Goal: Information Seeking & Learning: Learn about a topic

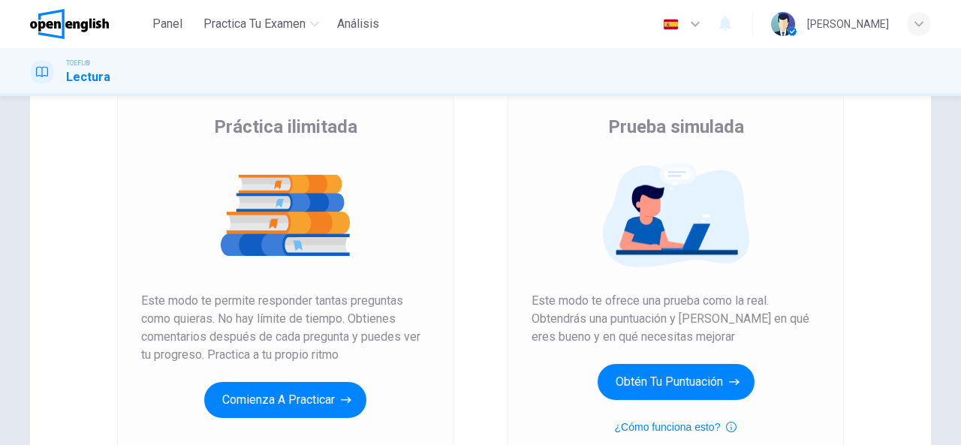
scroll to position [109, 0]
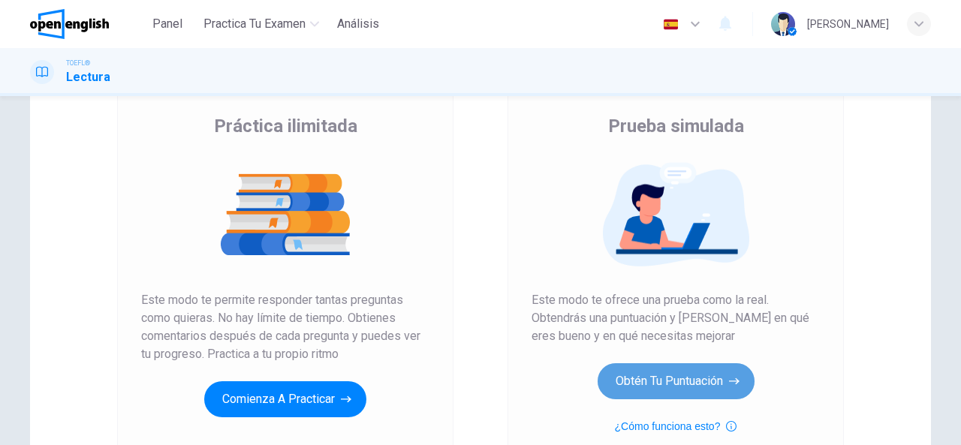
click at [686, 364] on button "Obtén tu puntuación" at bounding box center [676, 381] width 157 height 36
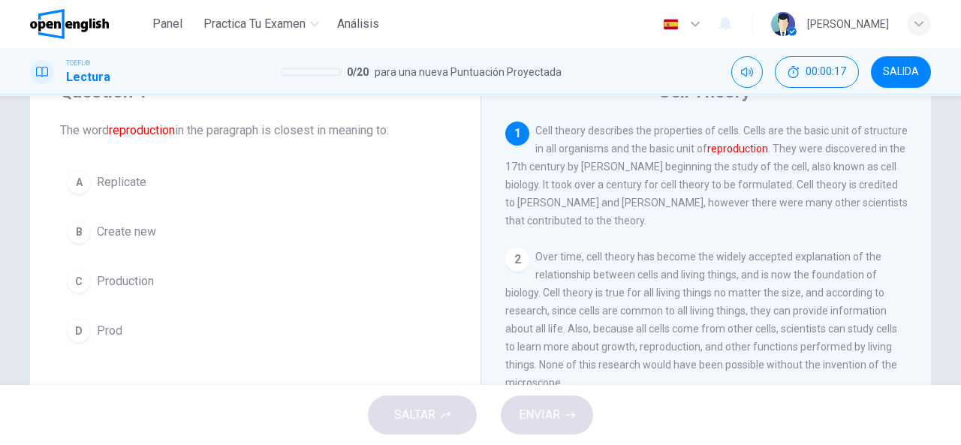
scroll to position [0, 0]
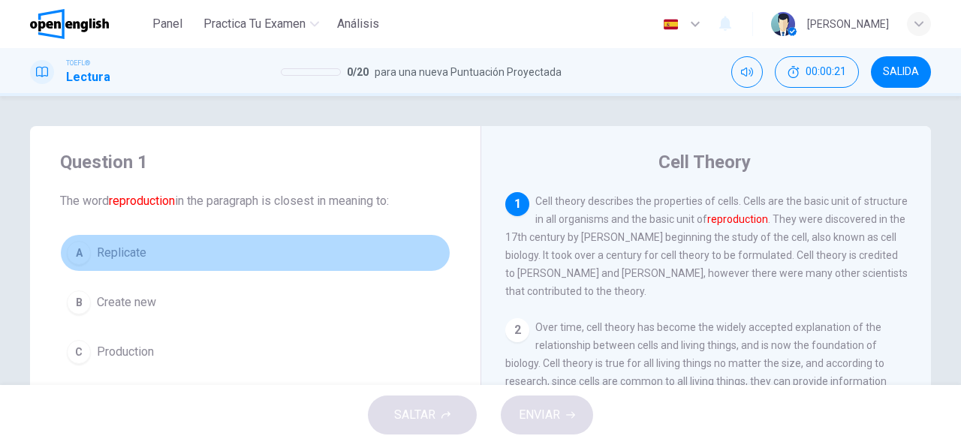
click at [178, 264] on button "A Replicate" at bounding box center [255, 253] width 391 height 38
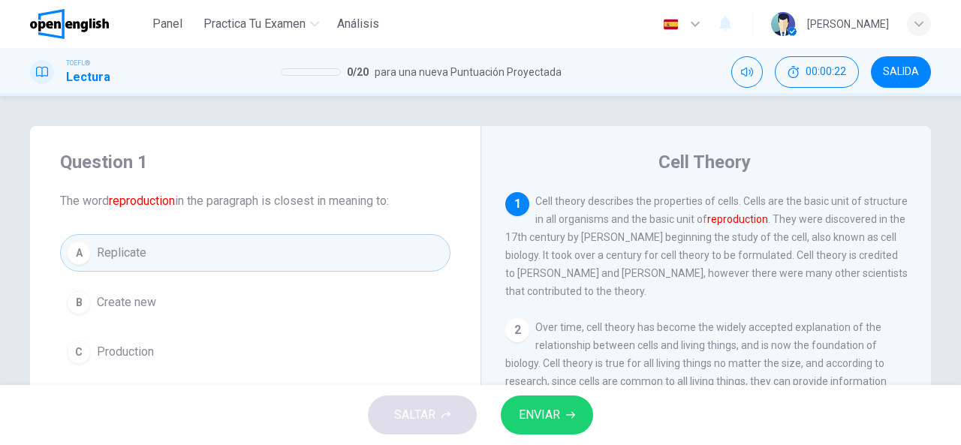
scroll to position [47, 0]
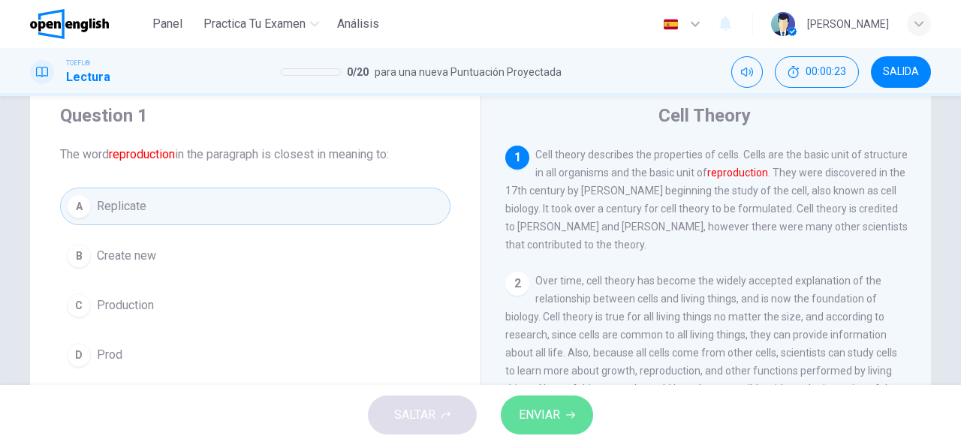
click at [562, 414] on button "ENVIAR" at bounding box center [547, 415] width 92 height 39
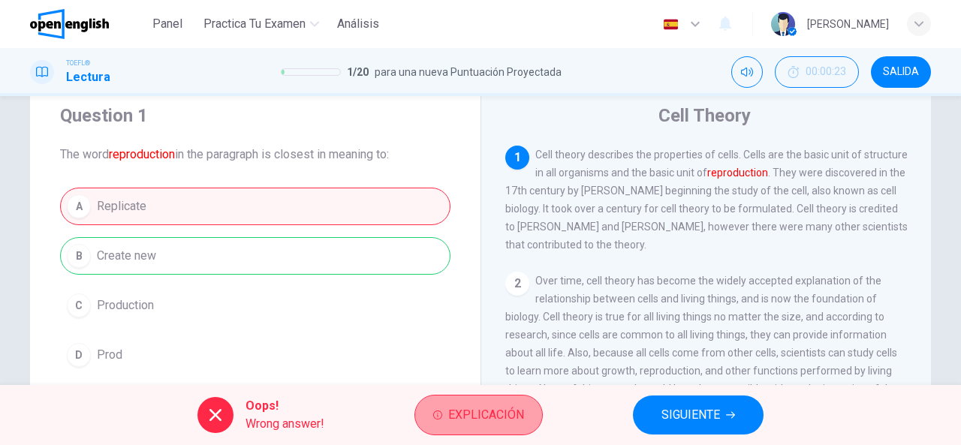
click at [485, 418] on span "Explicación" at bounding box center [486, 415] width 76 height 21
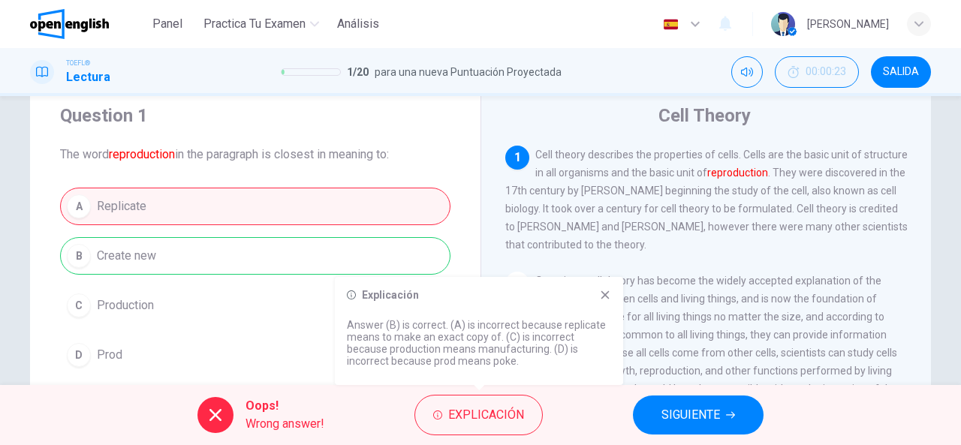
click at [604, 292] on icon at bounding box center [605, 295] width 12 height 12
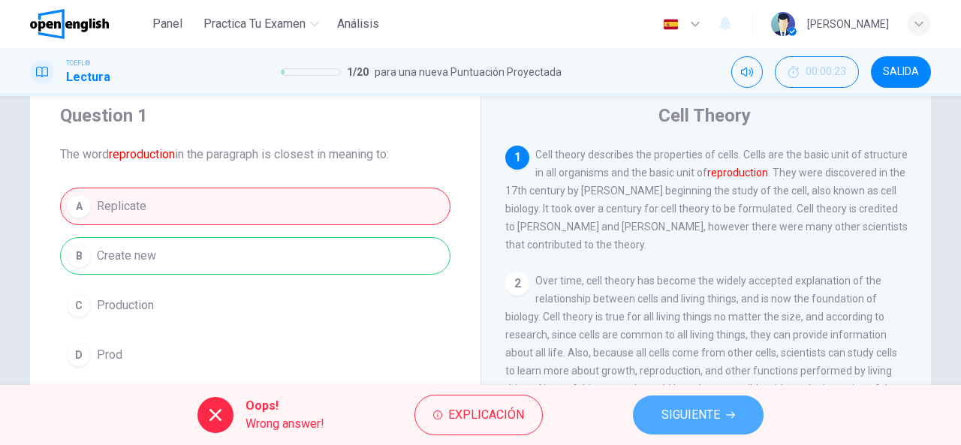
click at [677, 417] on span "SIGUIENTE" at bounding box center [691, 415] width 59 height 21
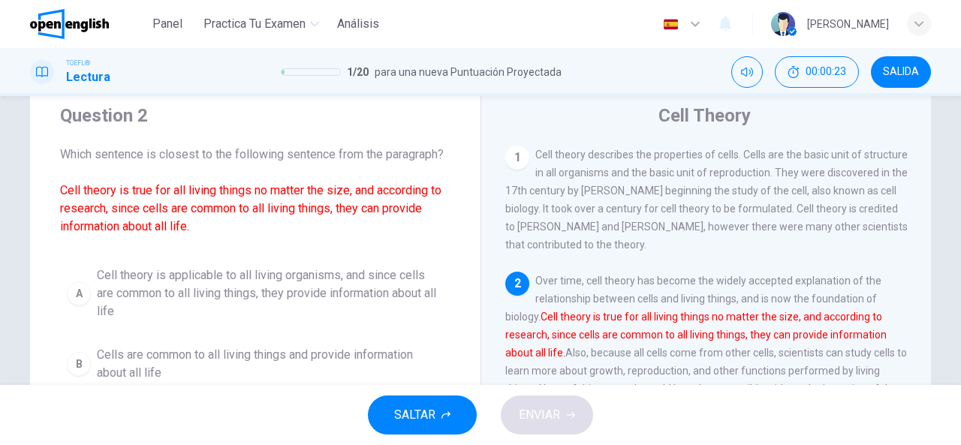
scroll to position [129, 0]
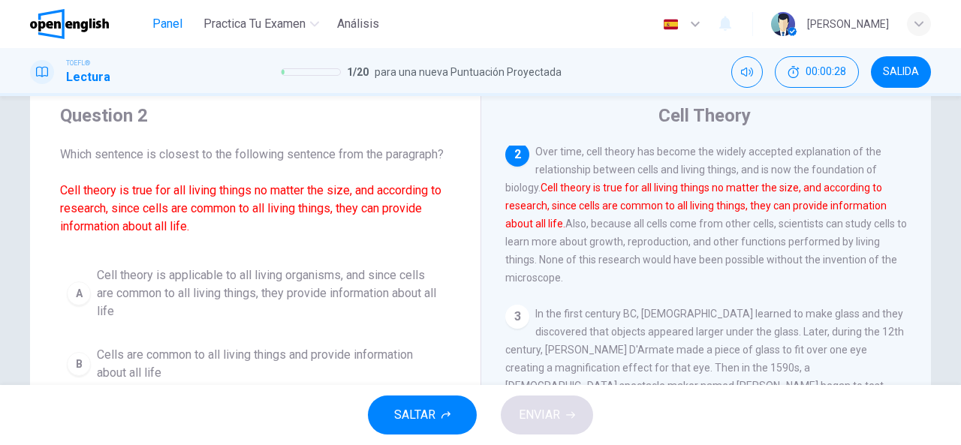
click at [169, 16] on span "Panel" at bounding box center [167, 24] width 30 height 18
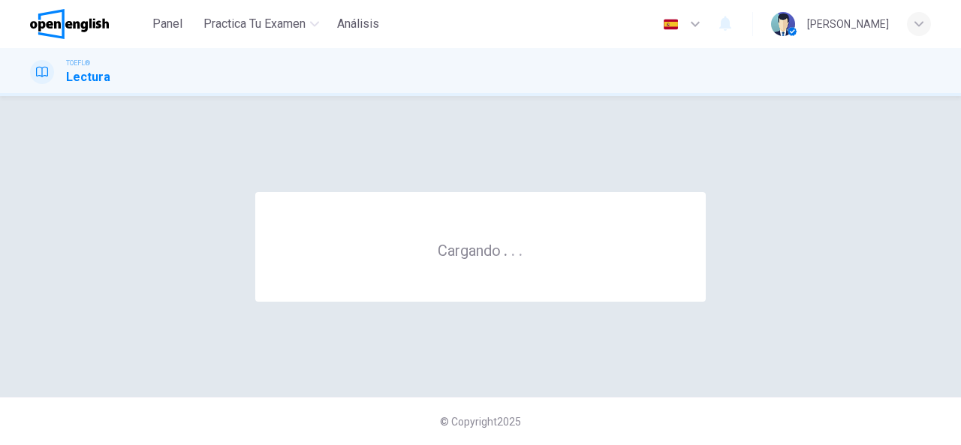
scroll to position [0, 0]
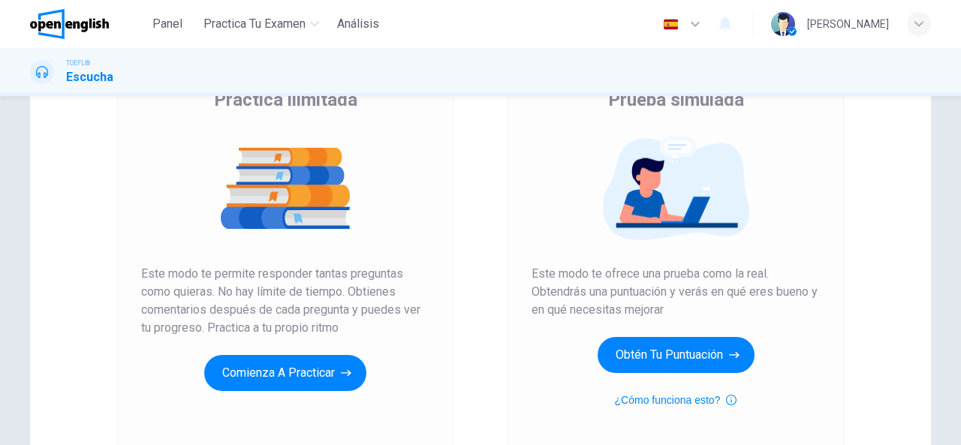
scroll to position [140, 0]
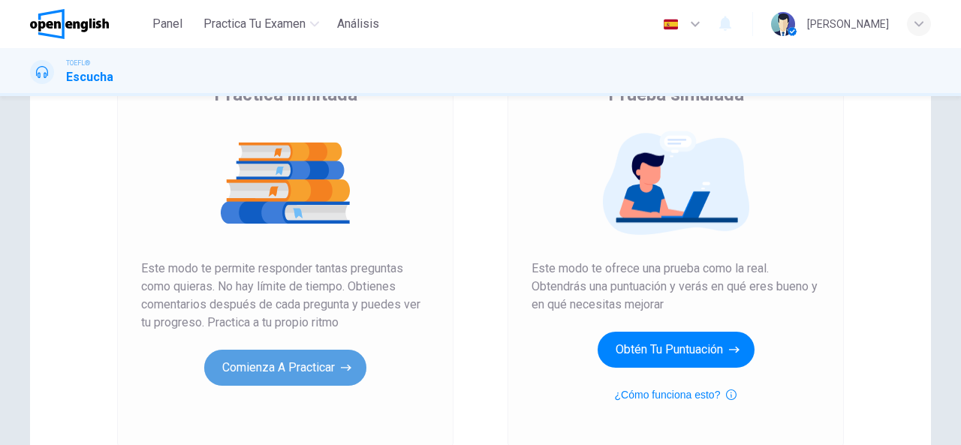
click at [324, 361] on button "Comienza a practicar" at bounding box center [285, 368] width 162 height 36
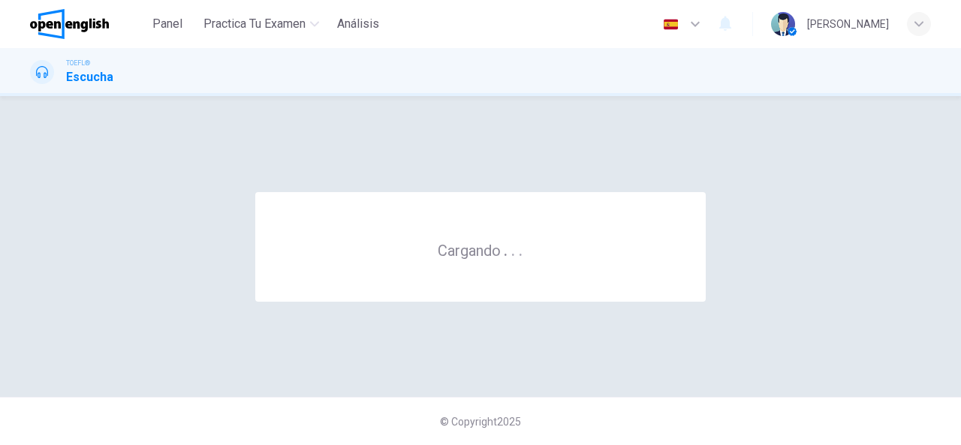
scroll to position [0, 0]
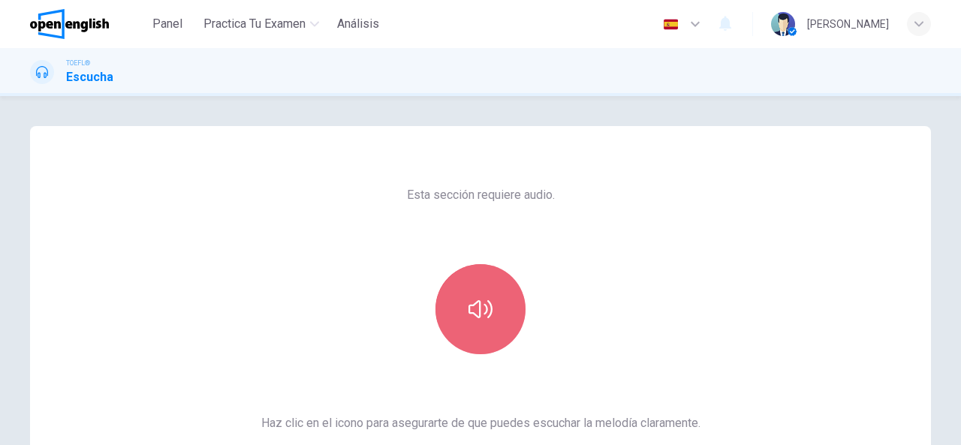
click at [469, 288] on button "button" at bounding box center [481, 309] width 90 height 90
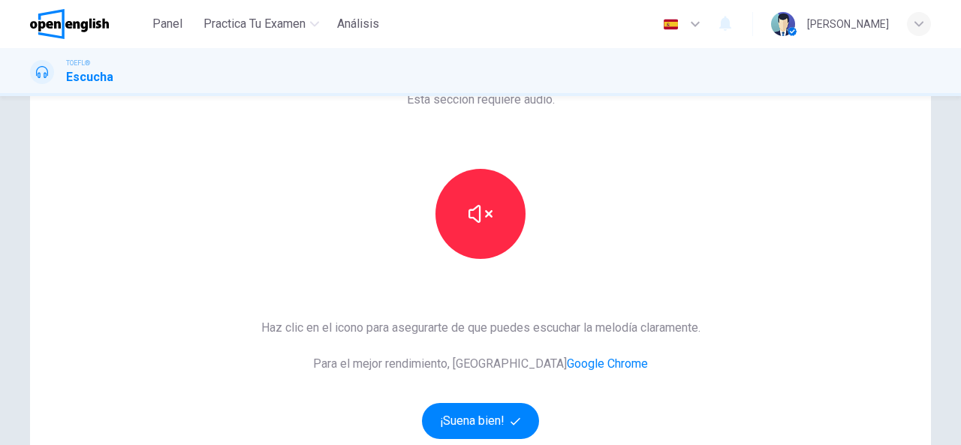
scroll to position [98, 0]
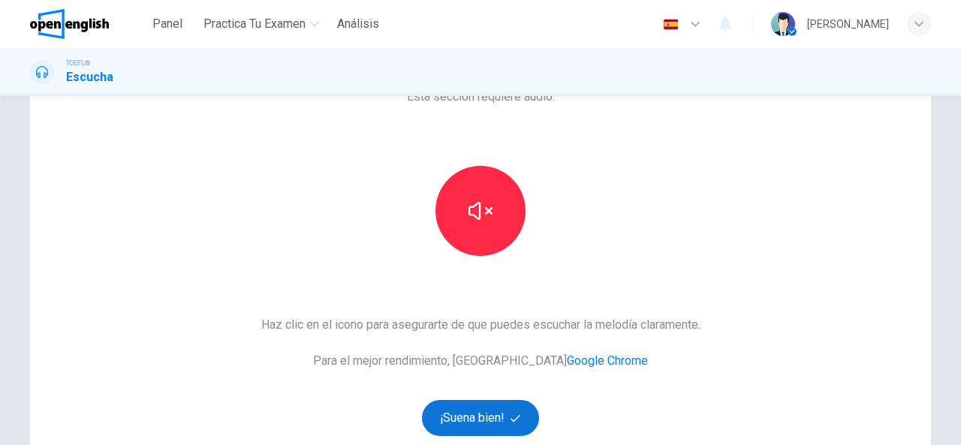
click at [484, 411] on button "¡Suena bien!" at bounding box center [480, 418] width 117 height 36
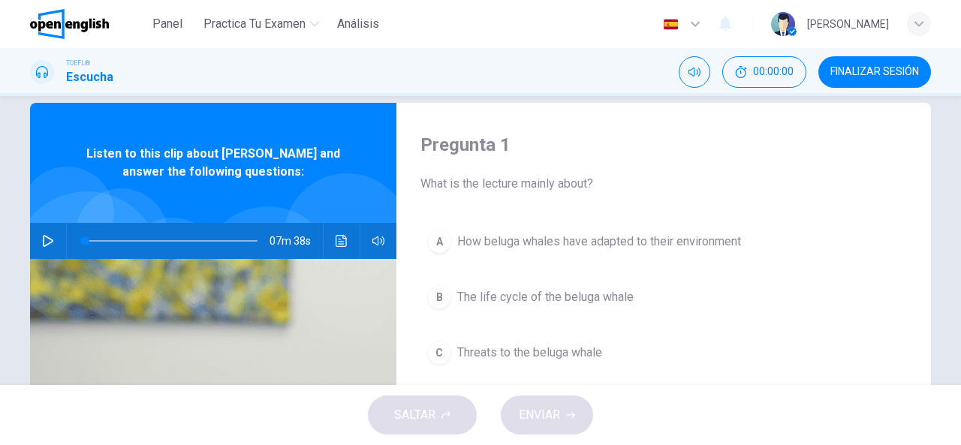
scroll to position [0, 0]
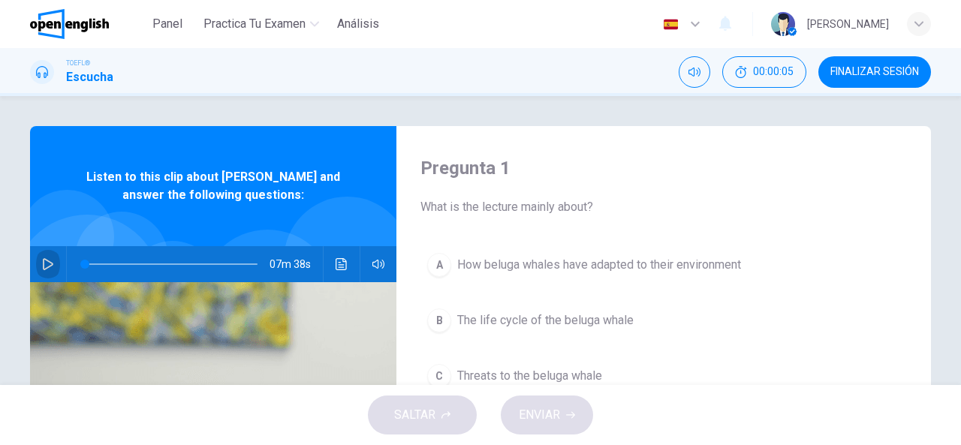
click at [50, 261] on button "button" at bounding box center [48, 264] width 24 height 36
type input "*"
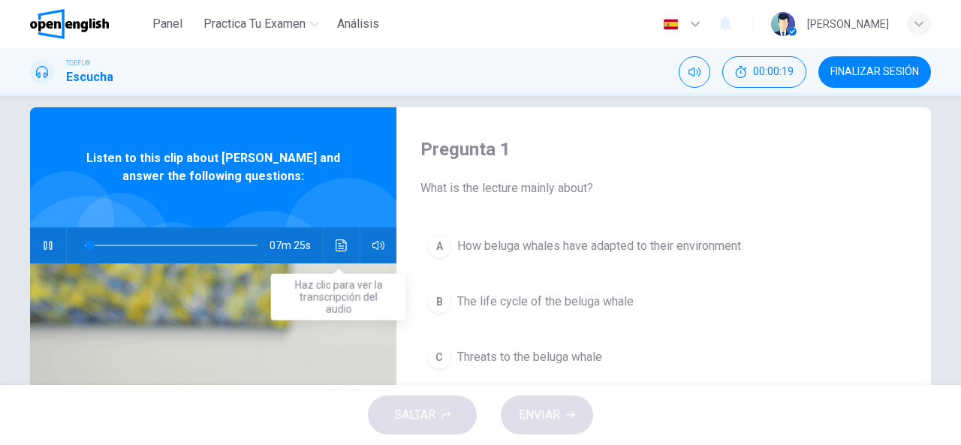
click at [338, 241] on icon "Haz clic para ver la transcripción del audio" at bounding box center [342, 246] width 12 height 12
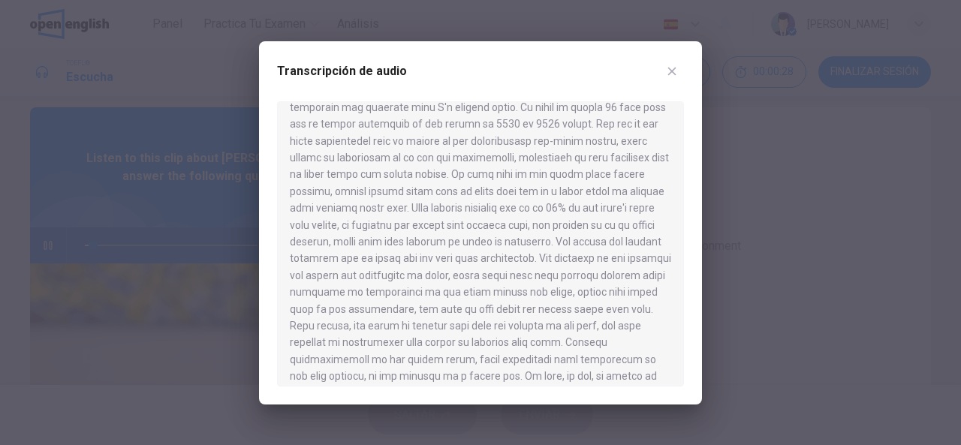
scroll to position [92, 0]
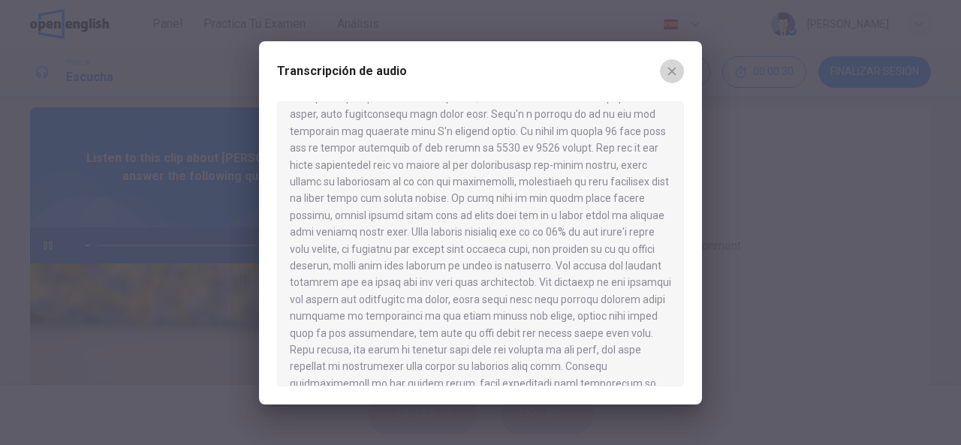
click at [670, 73] on icon "button" at bounding box center [672, 71] width 8 height 8
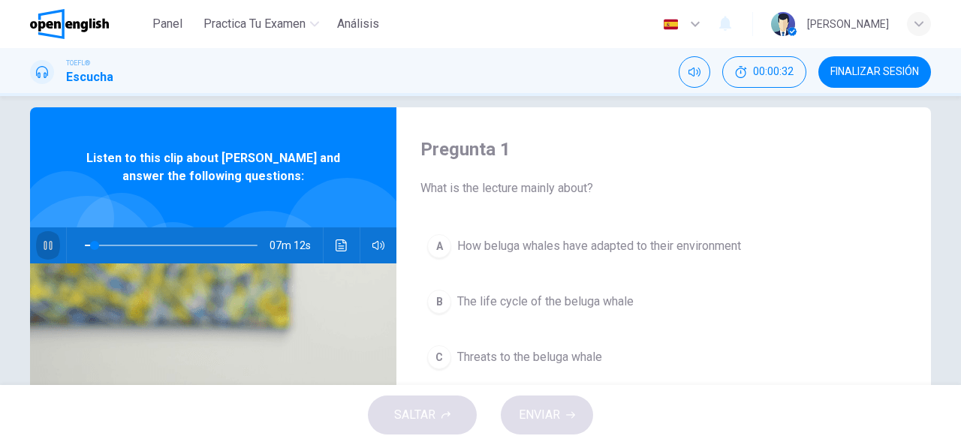
click at [48, 246] on icon "button" at bounding box center [48, 246] width 12 height 12
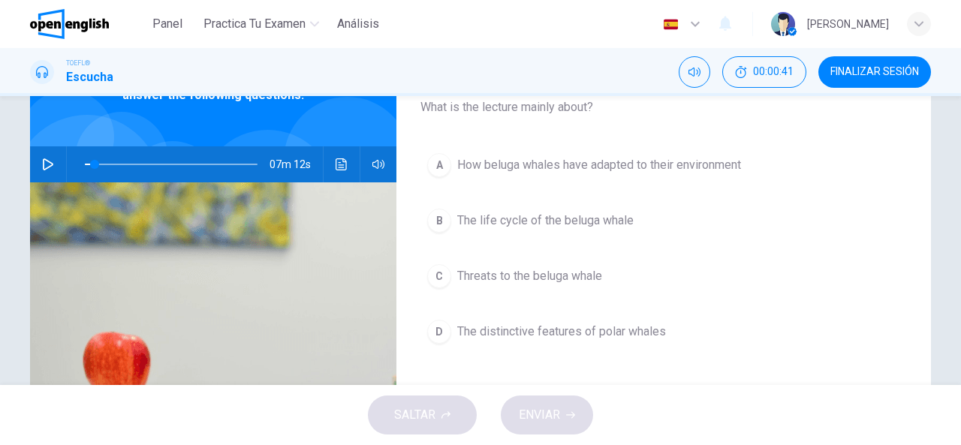
scroll to position [103, 0]
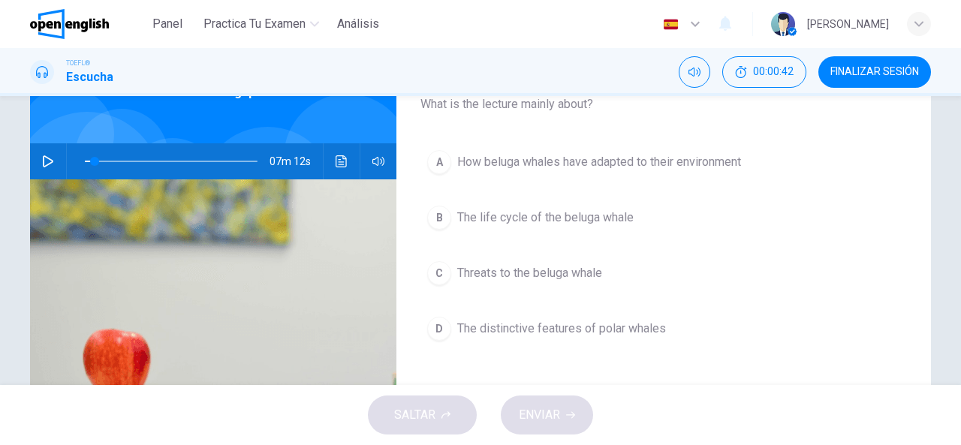
click at [533, 180] on div "A How beluga whales have adapted to their environment B The life cycle of the b…" at bounding box center [664, 260] width 487 height 234
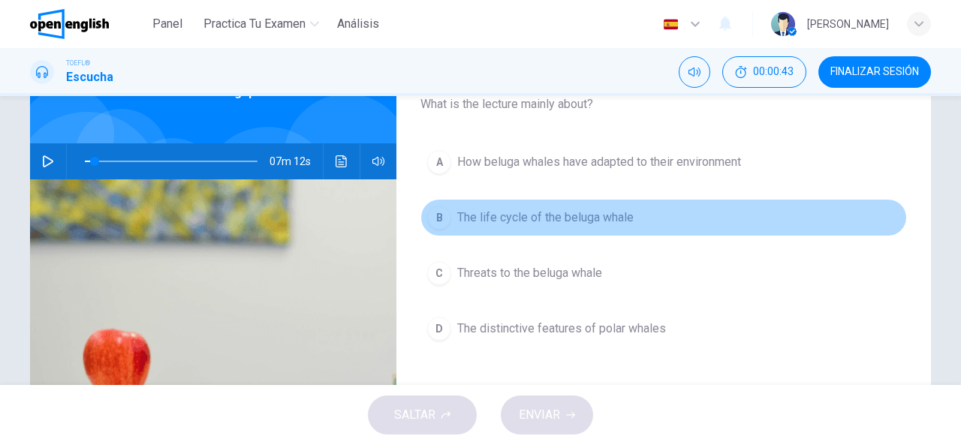
click at [529, 201] on button "B The life cycle of the beluga whale" at bounding box center [664, 218] width 487 height 38
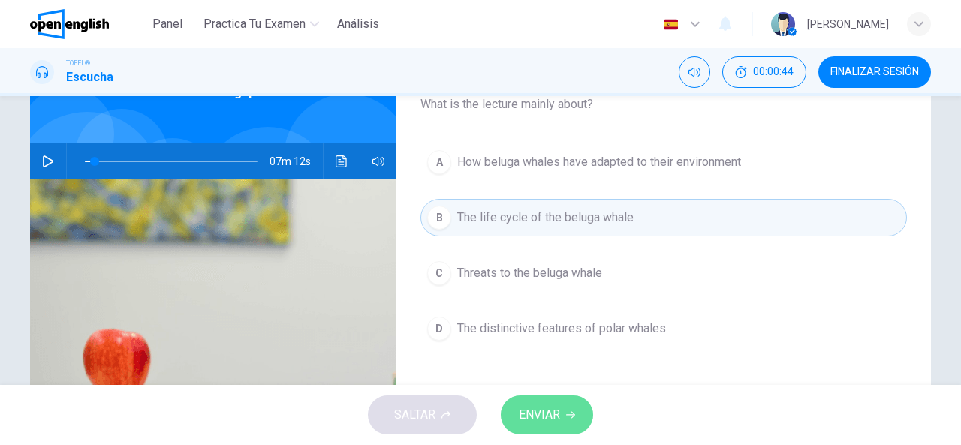
click at [559, 416] on span "ENVIAR" at bounding box center [539, 415] width 41 height 21
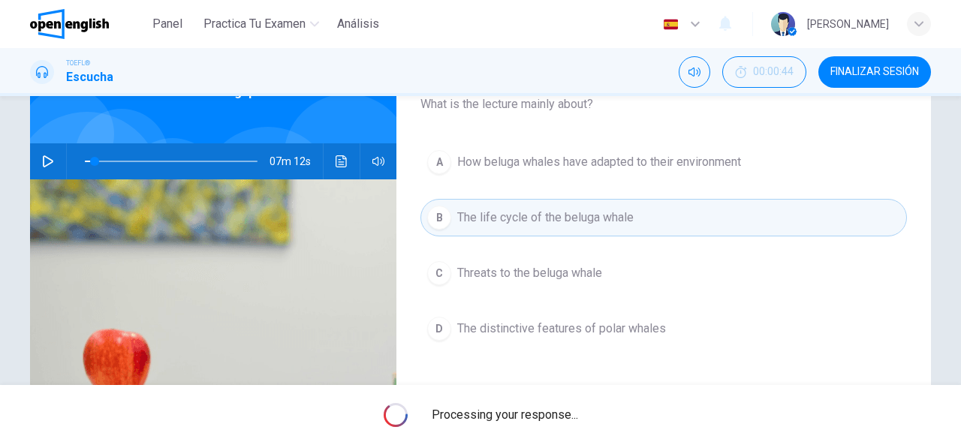
type input "*"
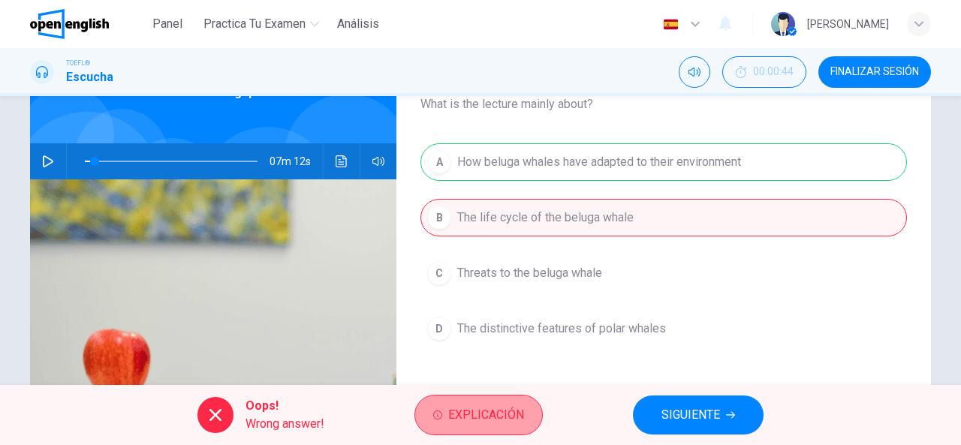
click at [518, 417] on span "Explicación" at bounding box center [486, 415] width 76 height 21
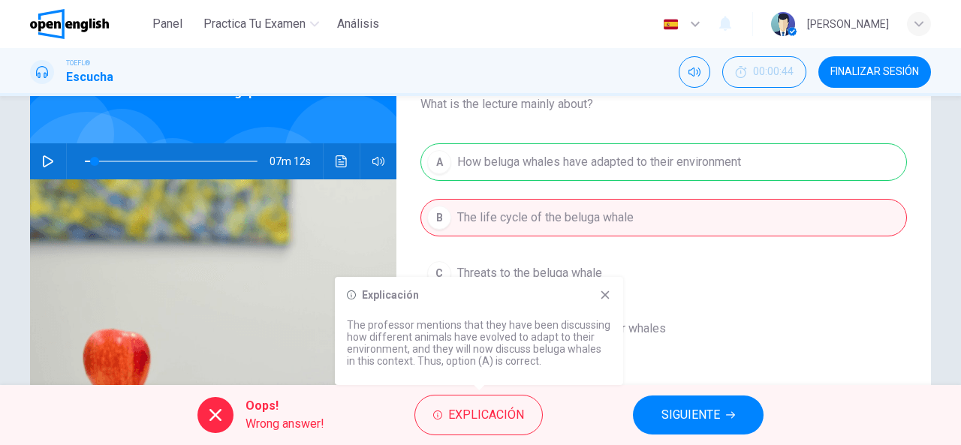
click at [602, 294] on icon at bounding box center [606, 295] width 8 height 8
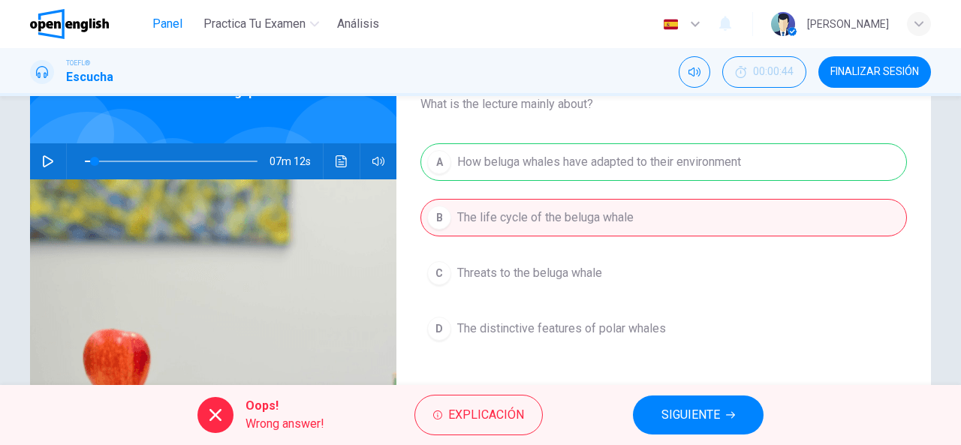
click at [177, 27] on span "Panel" at bounding box center [167, 24] width 30 height 18
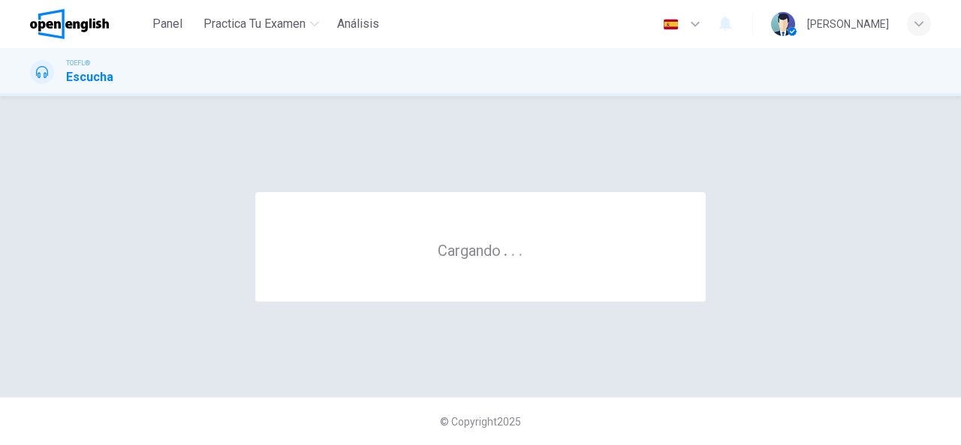
scroll to position [0, 0]
